Goal: Information Seeking & Learning: Check status

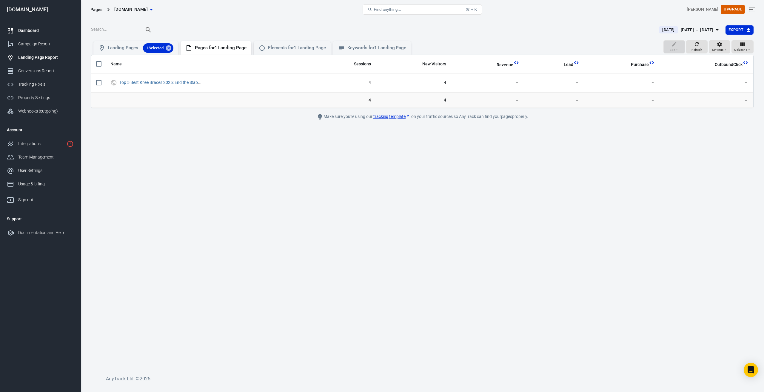
click at [38, 32] on div "Dashboard" at bounding box center [46, 30] width 56 height 6
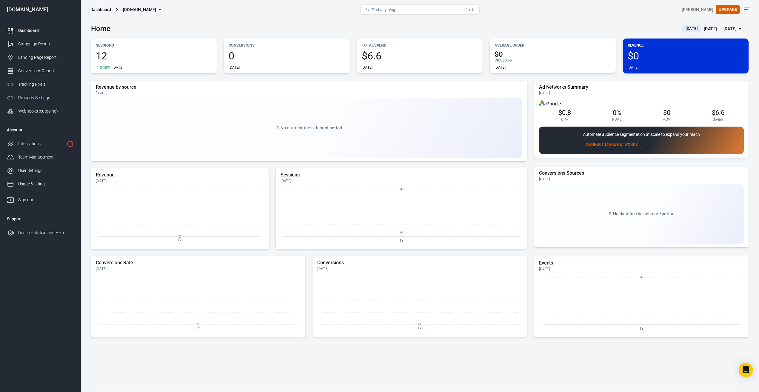
click at [530, 126] on div "Revenue by source [DATE] No data for the selected period Revenue [DATE] 12 Sess…" at bounding box center [419, 231] width 657 height 301
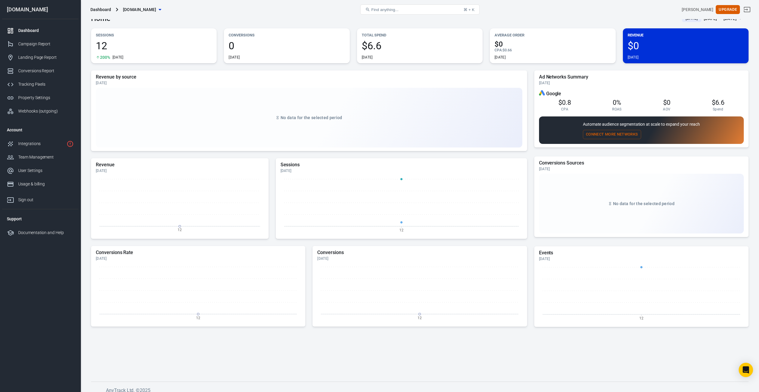
scroll to position [16, 0]
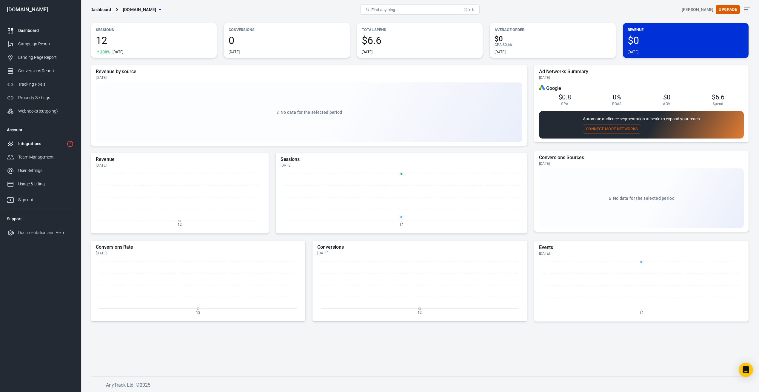
click at [16, 146] on div at bounding box center [12, 143] width 11 height 7
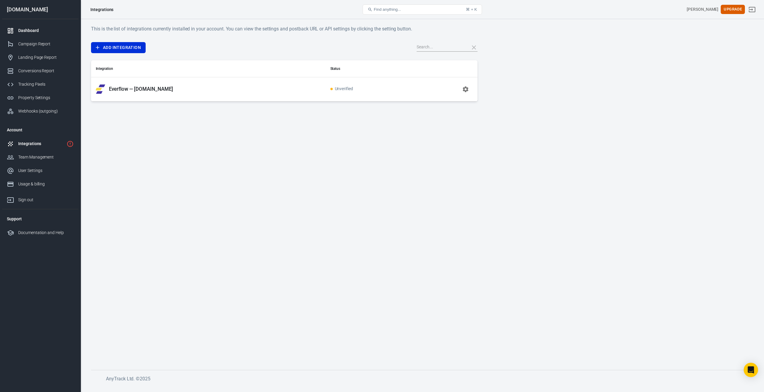
click at [31, 30] on div "Dashboard" at bounding box center [46, 30] width 56 height 6
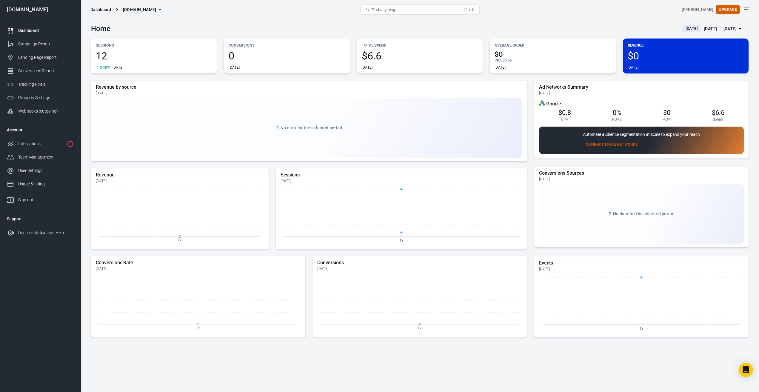
click at [315, 145] on div "No data for the selected period" at bounding box center [309, 128] width 426 height 60
click at [301, 129] on span "No data for the selected period" at bounding box center [310, 127] width 61 height 5
click at [529, 55] on span "$0" at bounding box center [552, 54] width 116 height 7
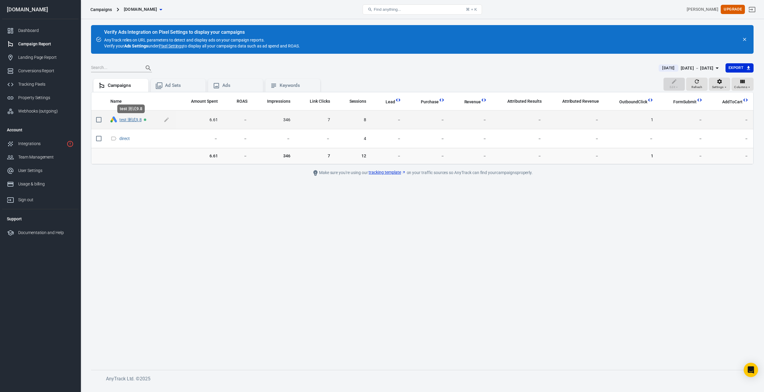
click at [135, 121] on link "test 测试9.8" at bounding box center [130, 119] width 22 height 5
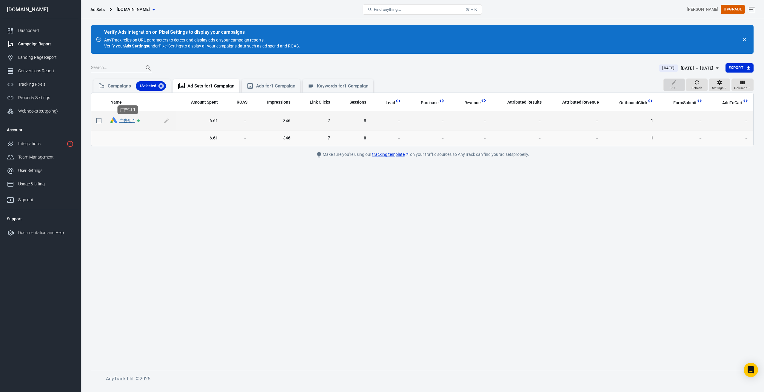
click at [126, 120] on link "广告组 1" at bounding box center [127, 120] width 16 height 5
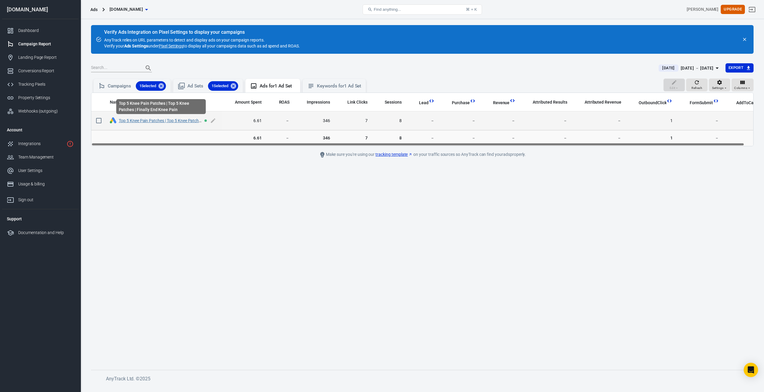
click at [184, 120] on link "⁦Top 5 Knee Pain Patches | Top 5 Knee Patches⁩ | ⁦Finally End Knee Pain" at bounding box center [182, 120] width 126 height 5
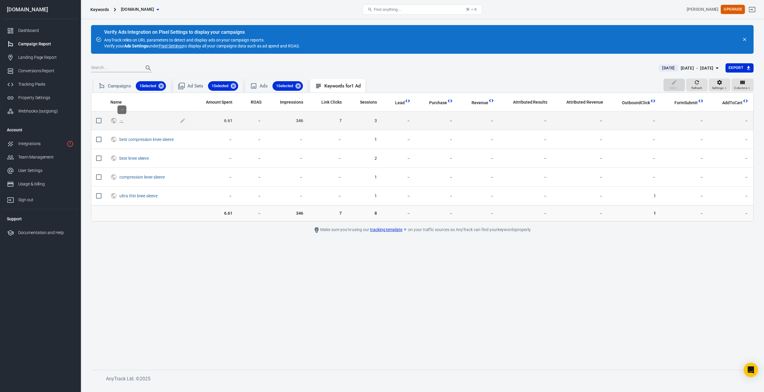
click at [121, 122] on link "－" at bounding box center [121, 120] width 4 height 5
checkbox input "true"
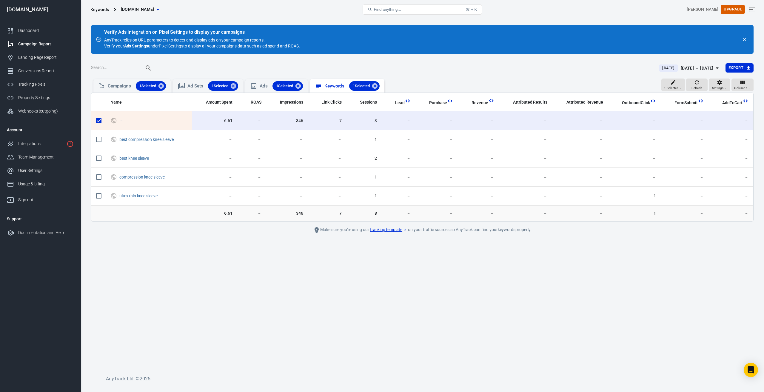
click at [380, 88] on div "1 Selected" at bounding box center [364, 86] width 30 height 10
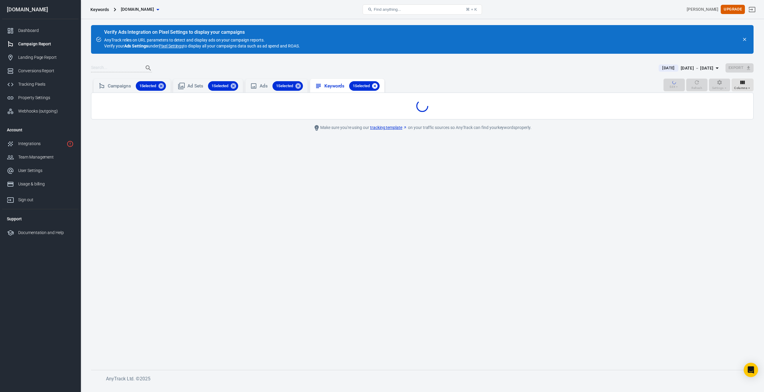
click at [377, 85] on icon at bounding box center [374, 85] width 5 height 5
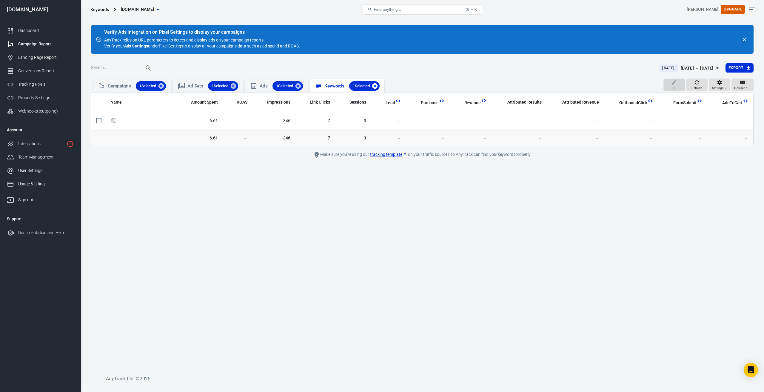
click at [377, 88] on icon at bounding box center [374, 85] width 5 height 5
click at [377, 87] on icon at bounding box center [374, 85] width 5 height 5
click at [278, 80] on div "Ads 1 Selected" at bounding box center [276, 86] width 62 height 14
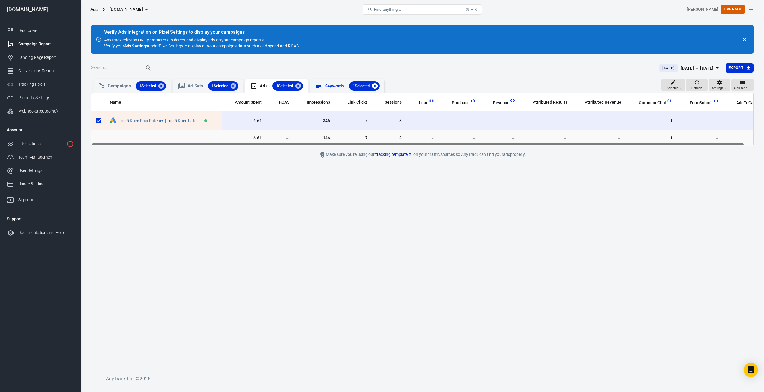
click at [378, 85] on icon at bounding box center [374, 86] width 7 height 7
click at [347, 86] on div "Keywords for 1 Ad" at bounding box center [342, 86] width 36 height 6
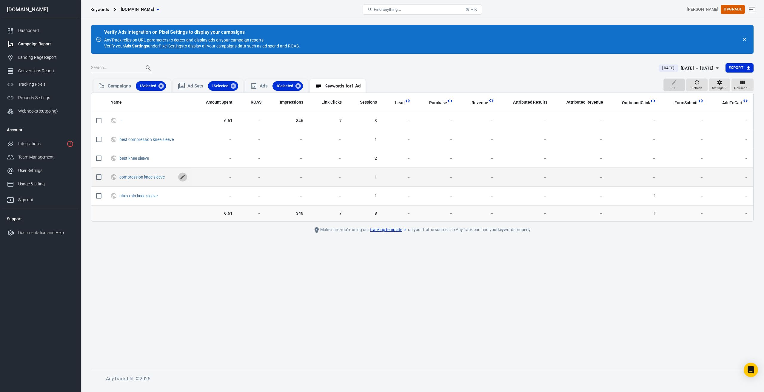
click at [184, 178] on icon "scrollable content" at bounding box center [183, 177] width 6 height 6
click at [186, 178] on icon "scrollable content" at bounding box center [182, 176] width 7 height 7
drag, startPoint x: 618, startPoint y: 102, endPoint x: 653, endPoint y: 103, distance: 35.5
click at [653, 103] on th "OutboundClick" at bounding box center [634, 102] width 53 height 19
click at [645, 101] on span "OutboundClick" at bounding box center [636, 103] width 28 height 6
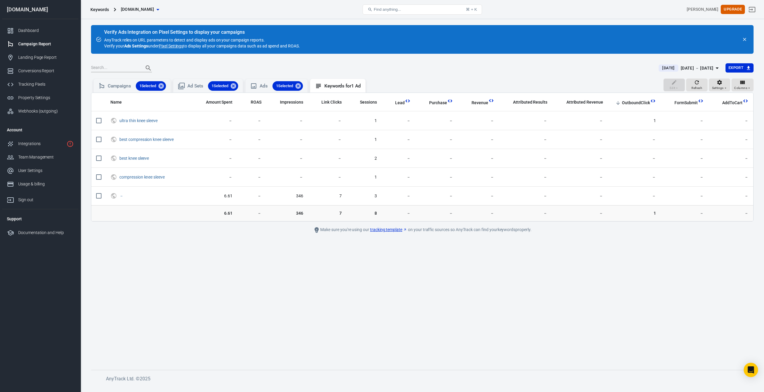
drag, startPoint x: 617, startPoint y: 96, endPoint x: 640, endPoint y: 110, distance: 26.5
click at [640, 110] on th "OutboundClick" at bounding box center [634, 102] width 53 height 19
